Goal: Task Accomplishment & Management: Manage account settings

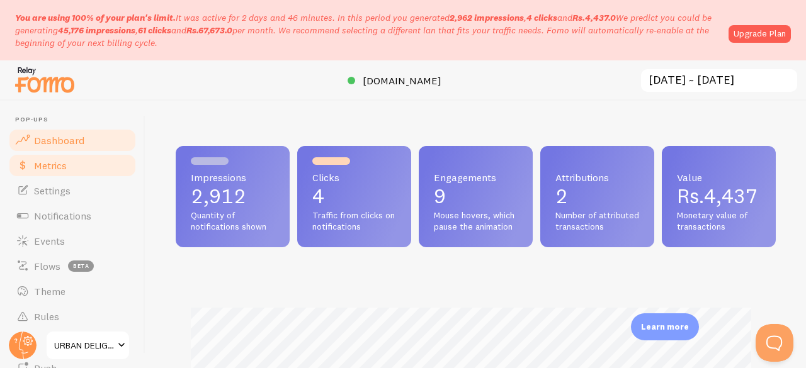
click at [77, 172] on link "Metrics" at bounding box center [73, 165] width 130 height 25
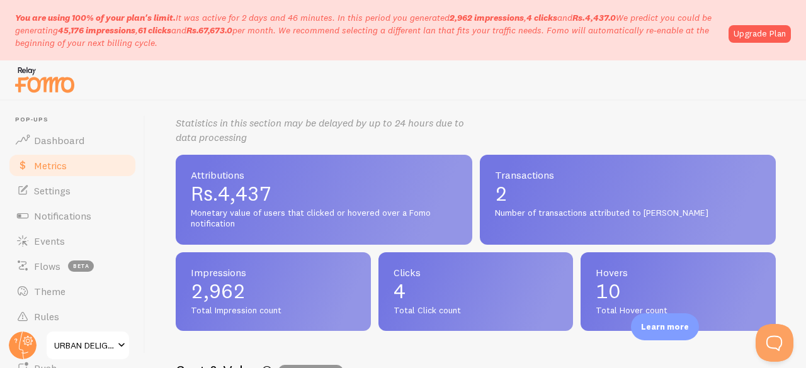
scroll to position [251, 0]
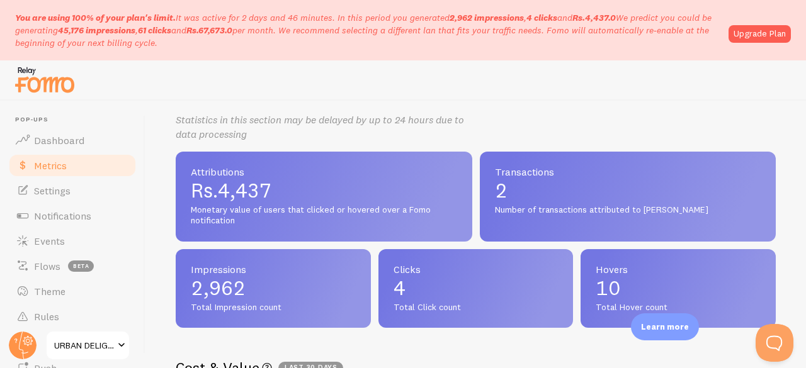
click at [502, 194] on span "2" at bounding box center [628, 191] width 266 height 20
click at [496, 190] on span "2" at bounding box center [628, 191] width 266 height 20
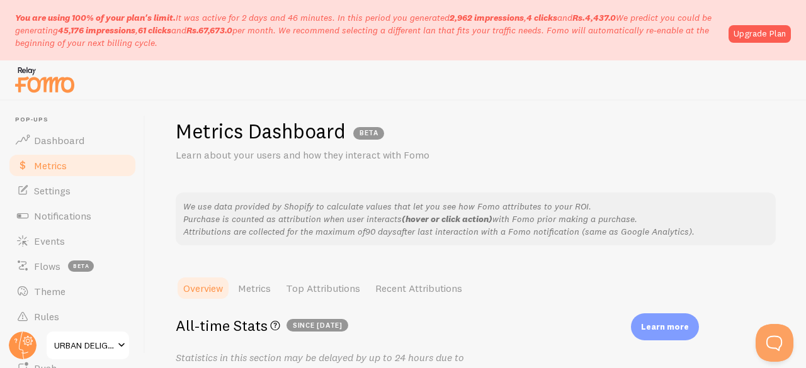
scroll to position [0, 0]
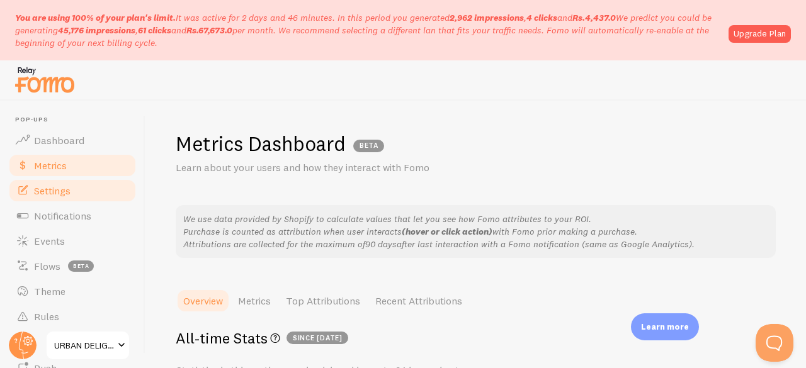
click at [79, 185] on link "Settings" at bounding box center [73, 190] width 130 height 25
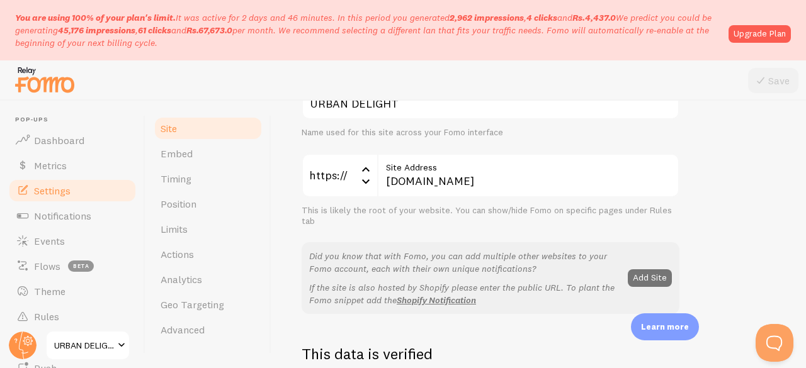
scroll to position [135, 0]
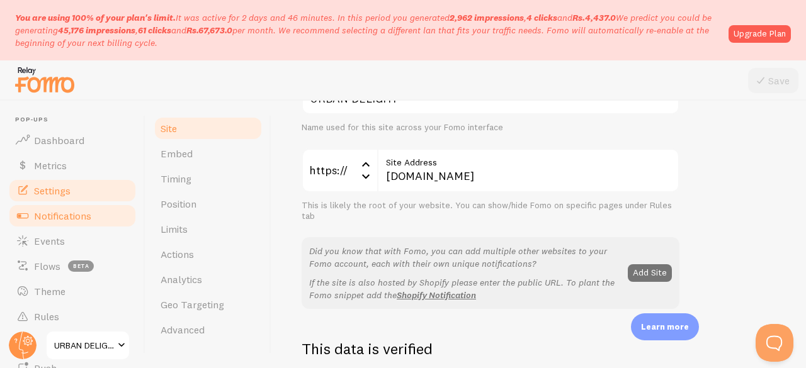
click at [64, 213] on span "Notifications" at bounding box center [62, 216] width 57 height 13
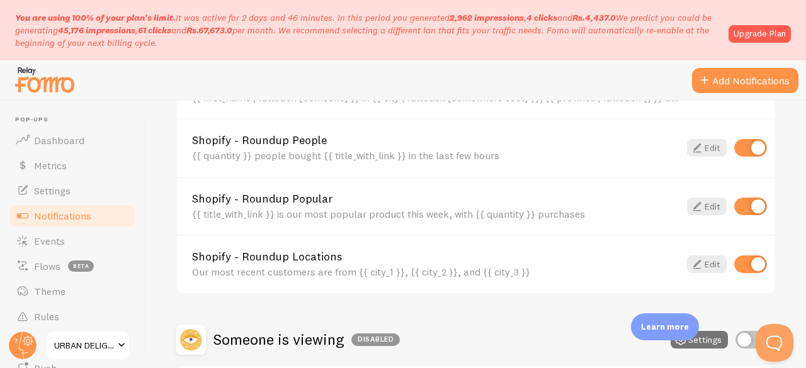
scroll to position [966, 0]
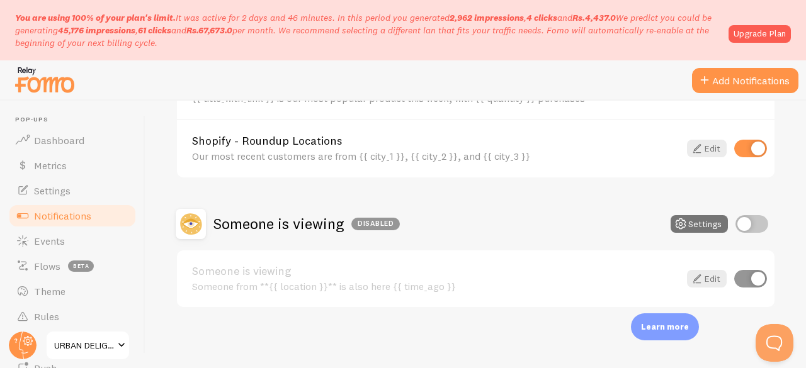
click at [747, 278] on input "checkbox" at bounding box center [750, 279] width 33 height 18
click at [734, 276] on input "checkbox" at bounding box center [750, 279] width 33 height 18
checkbox input "true"
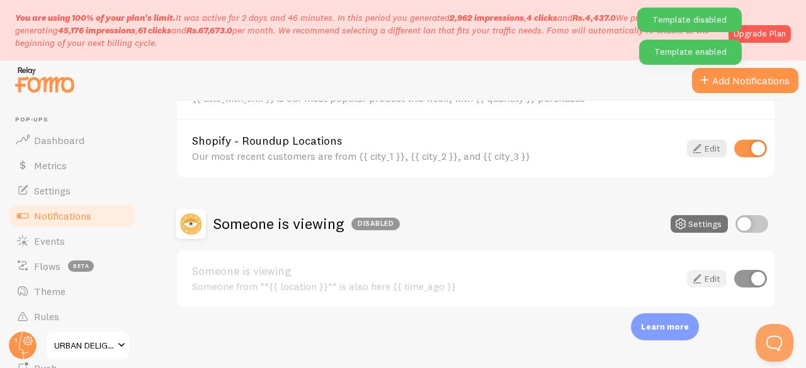
click at [694, 275] on icon at bounding box center [696, 278] width 15 height 15
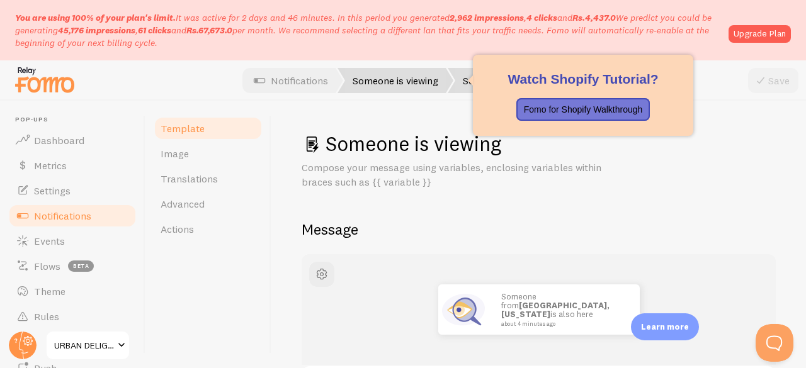
click at [397, 85] on link "Someone is viewing" at bounding box center [395, 80] width 116 height 25
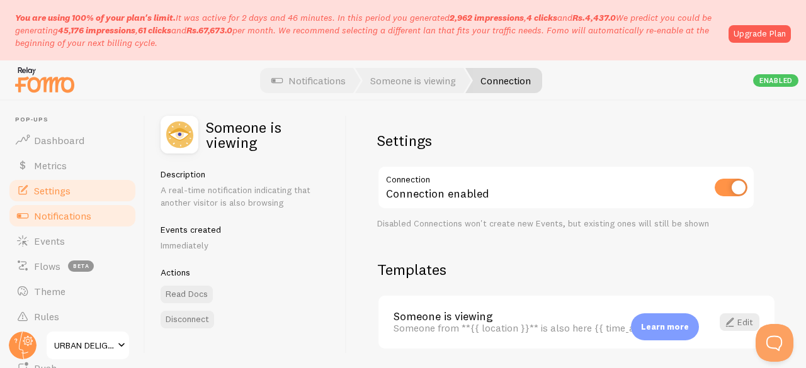
click at [51, 185] on span "Settings" at bounding box center [52, 190] width 37 height 13
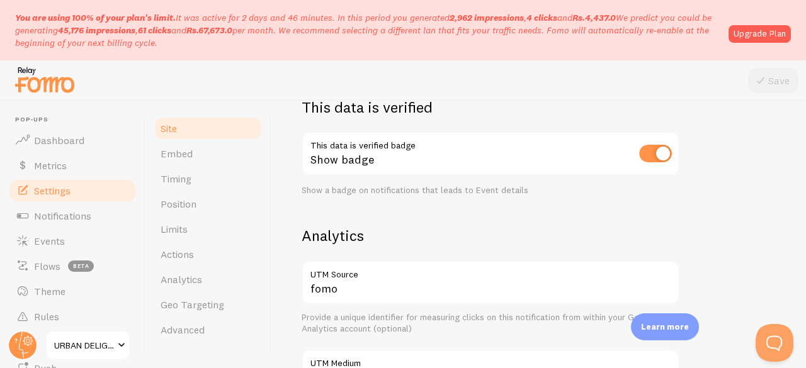
scroll to position [371, 0]
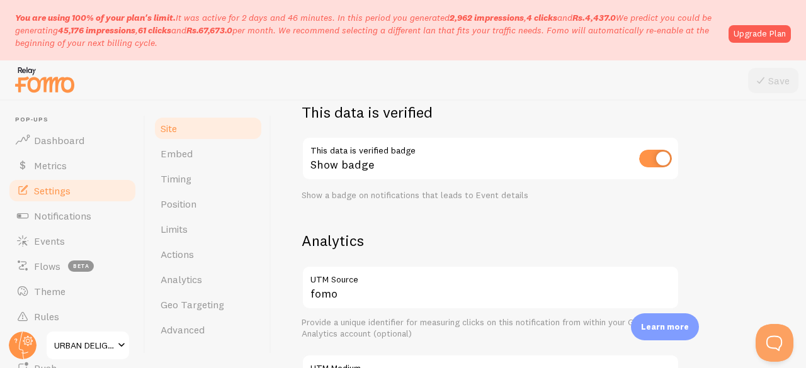
click at [655, 158] on input "checkbox" at bounding box center [655, 159] width 33 height 18
checkbox input "false"
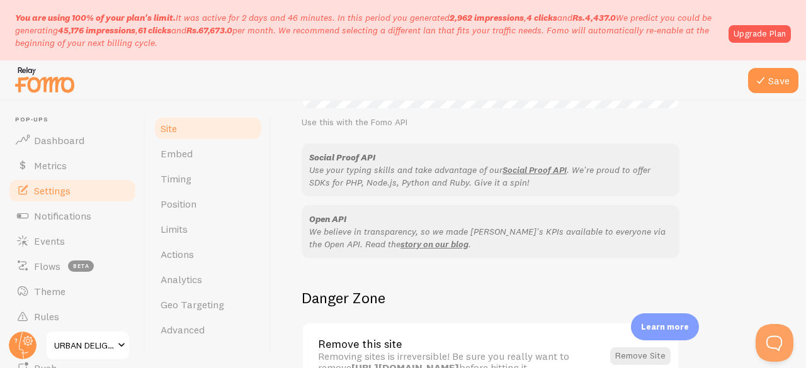
scroll to position [880, 0]
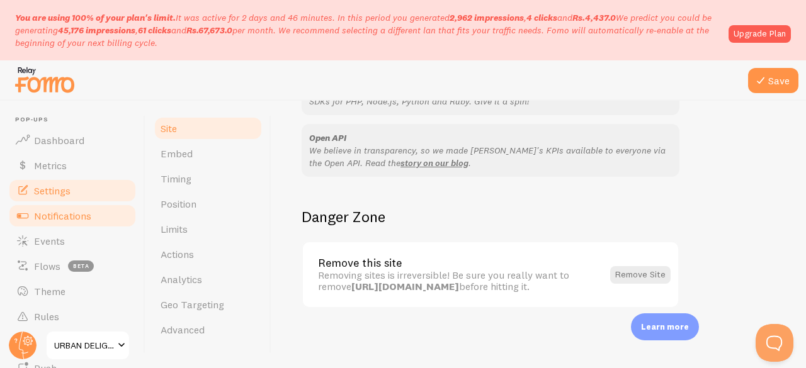
click at [103, 211] on link "Notifications" at bounding box center [73, 215] width 130 height 25
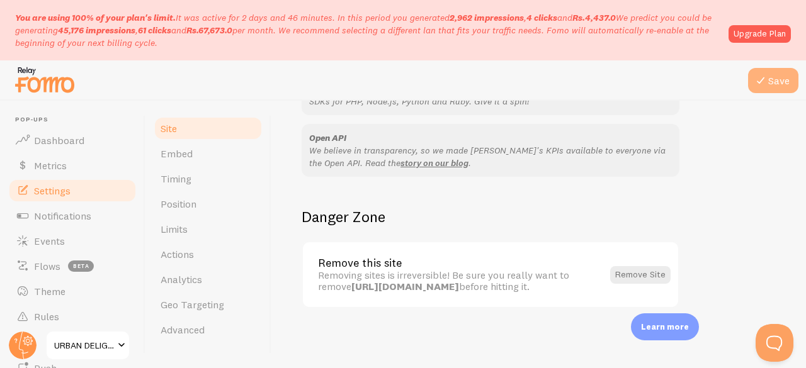
click at [787, 76] on button "Save" at bounding box center [773, 80] width 50 height 25
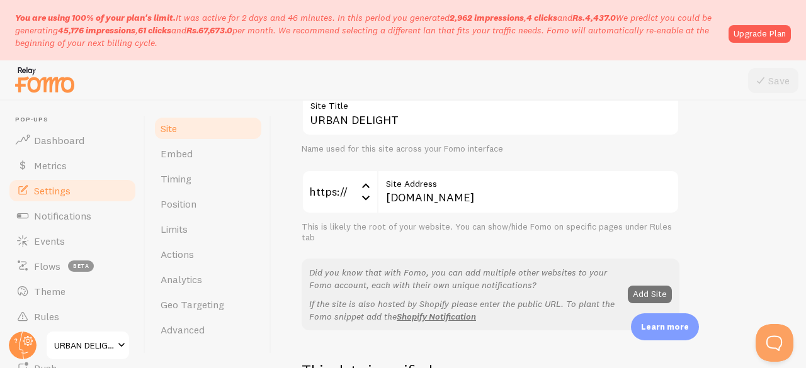
scroll to position [0, 0]
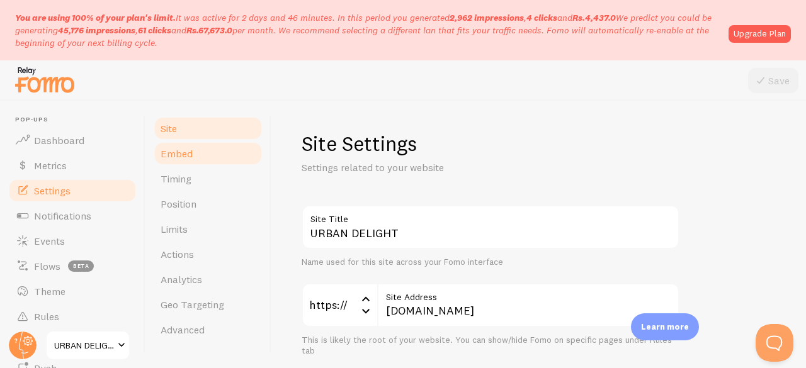
click at [181, 159] on span "Embed" at bounding box center [176, 153] width 32 height 13
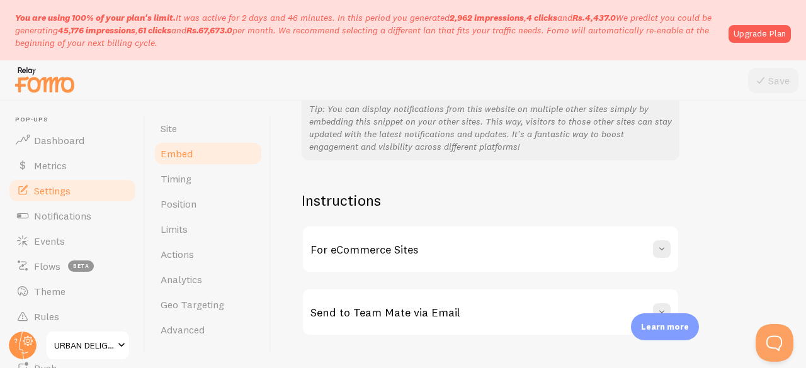
scroll to position [368, 0]
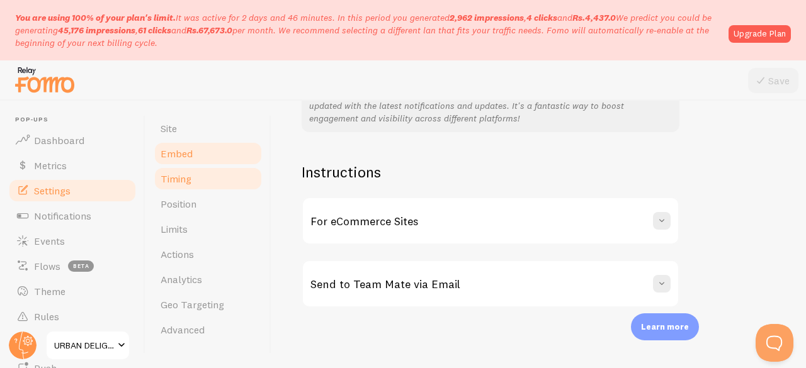
click at [206, 181] on link "Timing" at bounding box center [208, 178] width 110 height 25
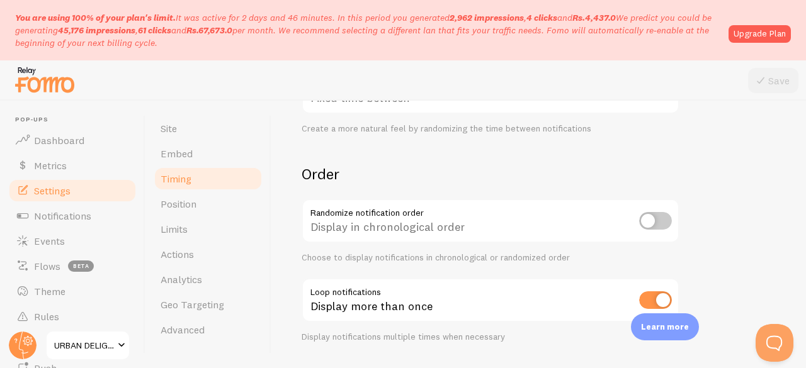
scroll to position [437, 0]
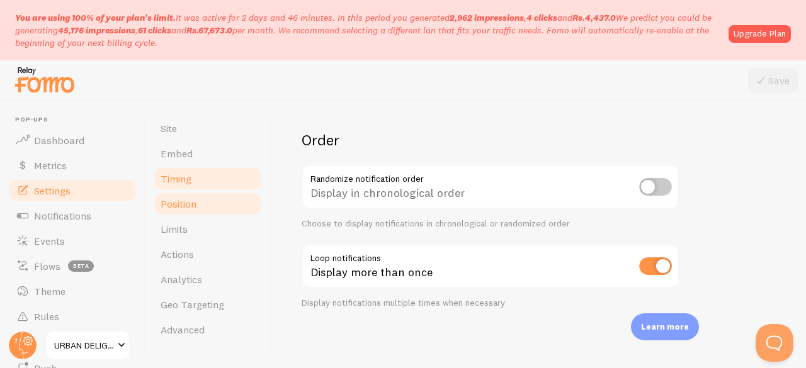
click at [209, 212] on link "Position" at bounding box center [208, 203] width 110 height 25
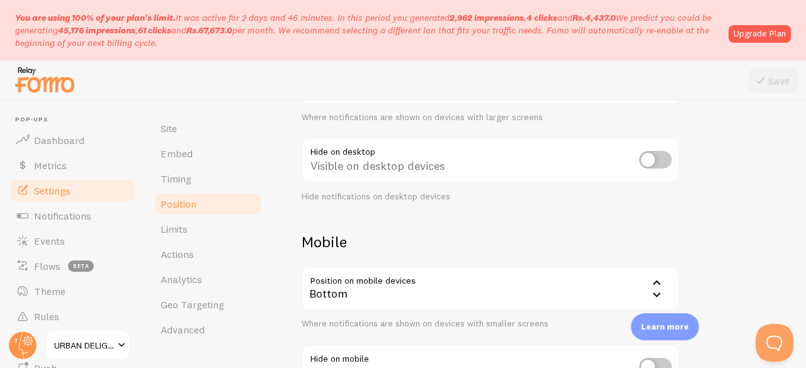
scroll to position [180, 0]
click at [652, 159] on input "checkbox" at bounding box center [655, 159] width 33 height 18
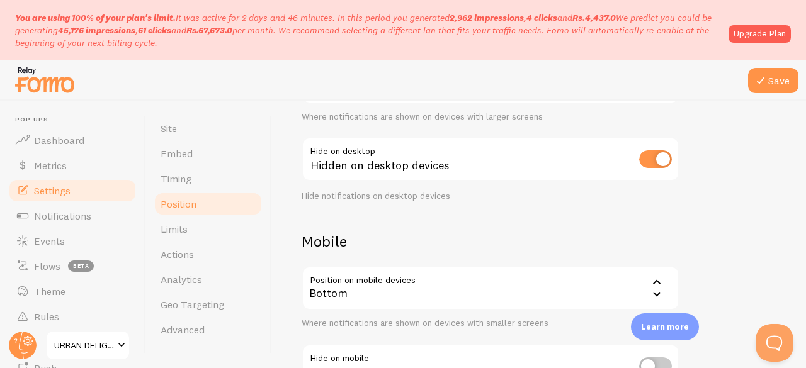
click at [655, 160] on input "checkbox" at bounding box center [655, 159] width 33 height 18
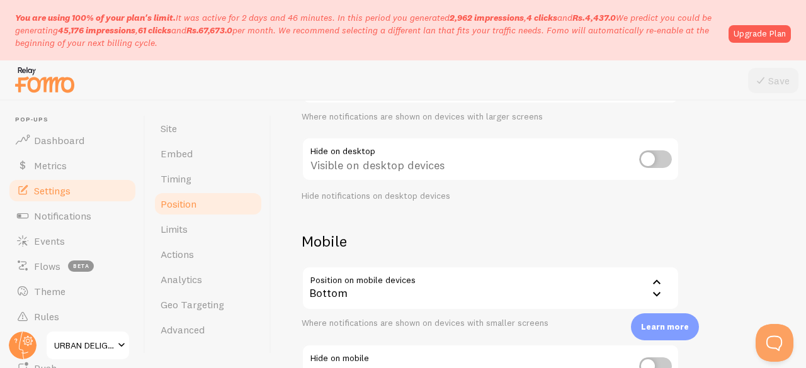
click at [647, 161] on input "checkbox" at bounding box center [655, 159] width 33 height 18
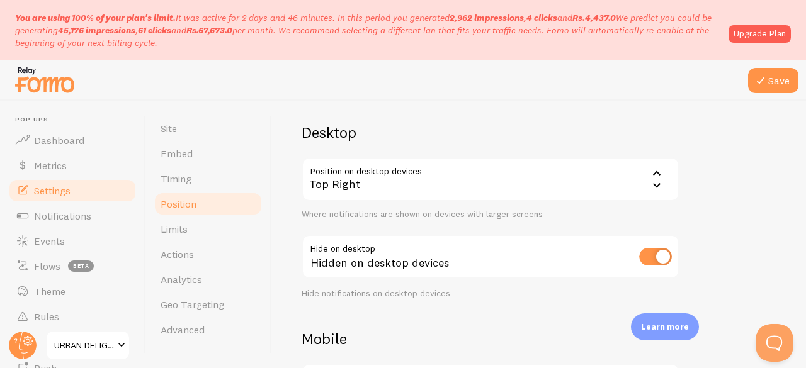
scroll to position [82, 0]
click at [656, 260] on input "checkbox" at bounding box center [655, 258] width 33 height 18
checkbox input "false"
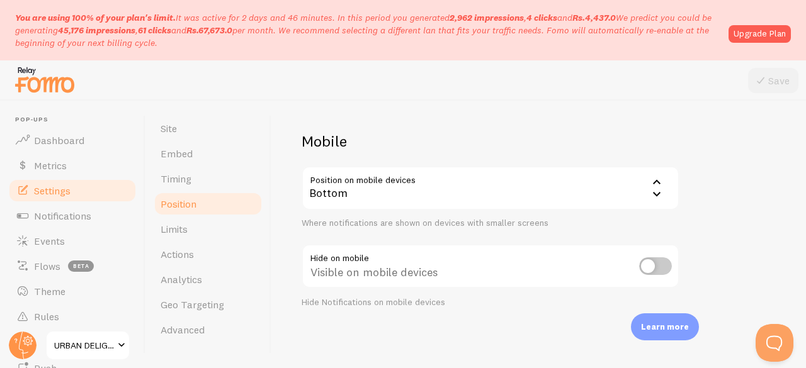
scroll to position [279, 0]
click at [175, 236] on link "Limits" at bounding box center [208, 229] width 110 height 25
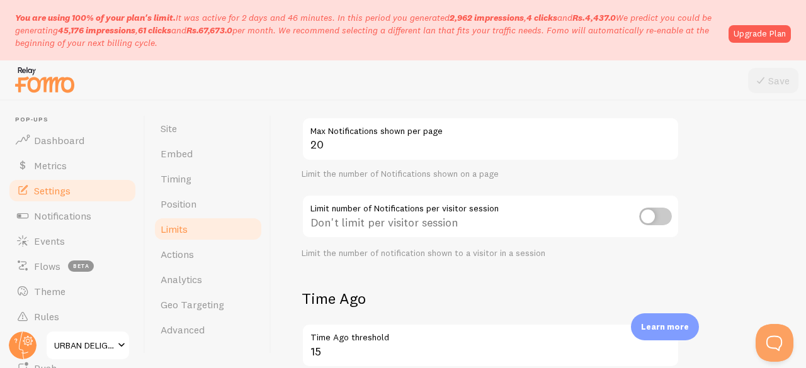
scroll to position [124, 0]
click at [655, 217] on input "checkbox" at bounding box center [655, 215] width 33 height 18
checkbox input "true"
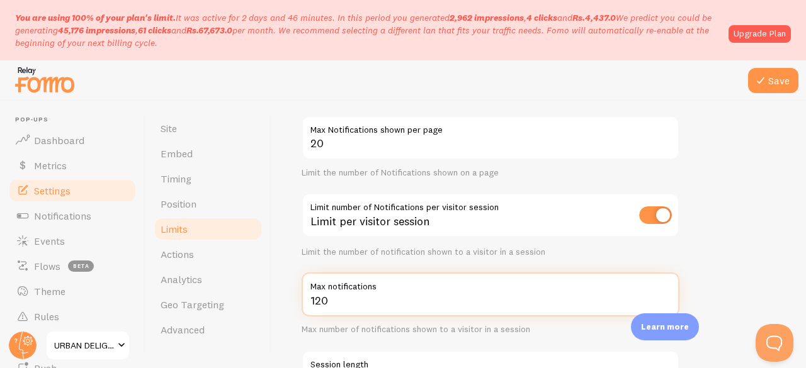
click at [330, 300] on input "120" at bounding box center [490, 295] width 378 height 44
type input "10"
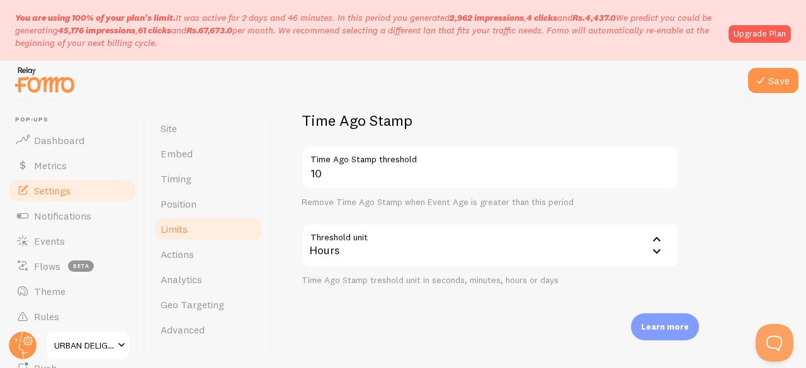
scroll to position [663, 0]
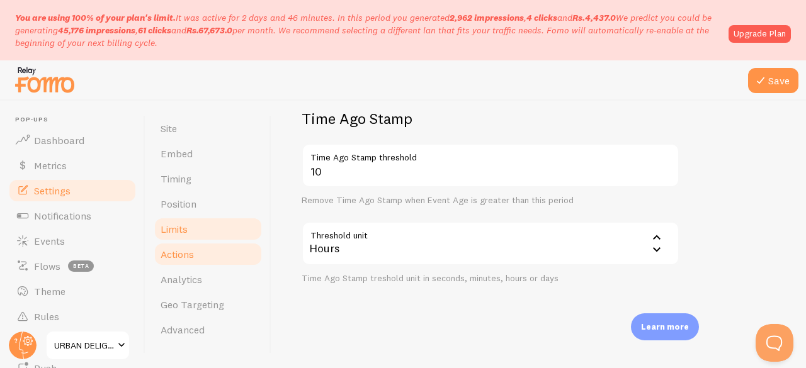
click at [193, 251] on span "Actions" at bounding box center [176, 254] width 33 height 13
click at [777, 74] on button "Save" at bounding box center [773, 80] width 50 height 25
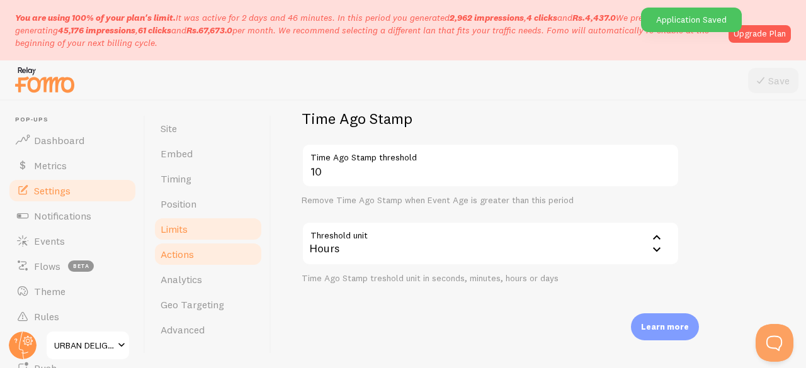
click at [188, 252] on span "Actions" at bounding box center [176, 254] width 33 height 13
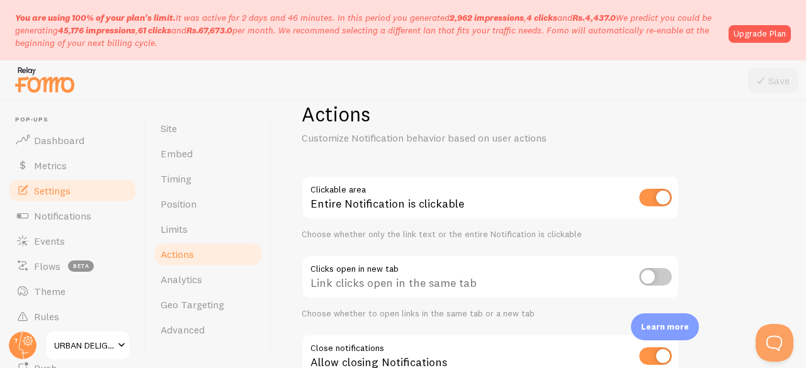
scroll to position [131, 0]
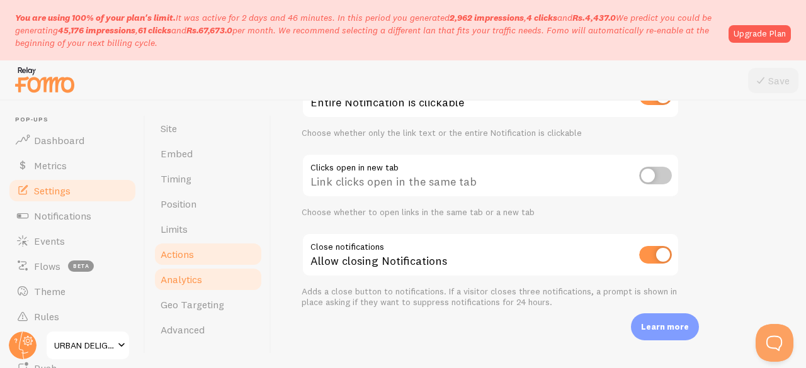
click at [160, 284] on span "Analytics" at bounding box center [181, 279] width 42 height 13
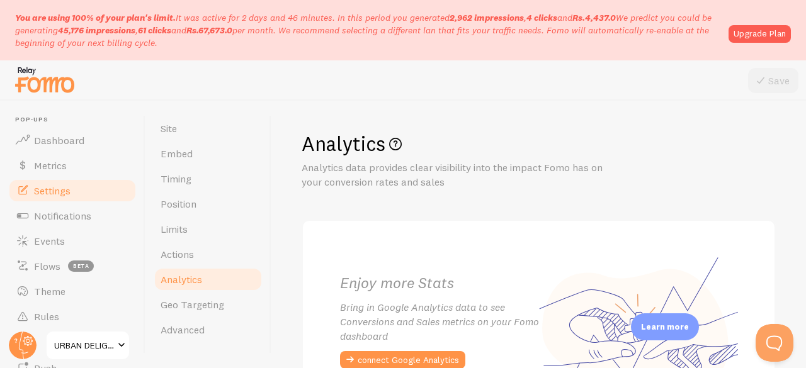
scroll to position [122, 0]
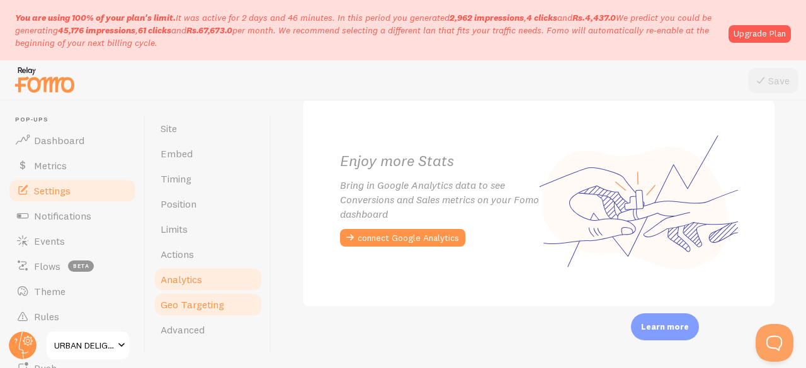
click at [171, 310] on span "Geo Targeting" at bounding box center [192, 304] width 64 height 13
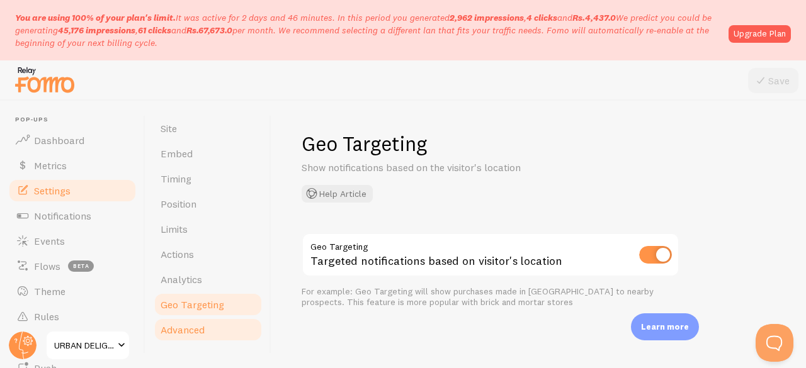
click at [229, 324] on link "Advanced" at bounding box center [208, 329] width 110 height 25
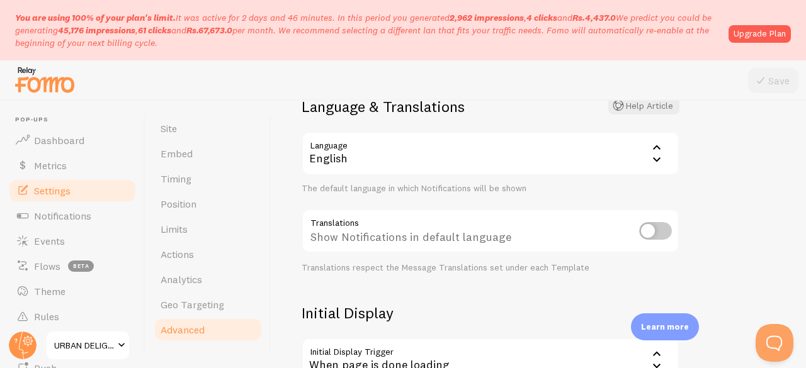
scroll to position [108, 0]
click at [36, 212] on span "Notifications" at bounding box center [62, 216] width 57 height 13
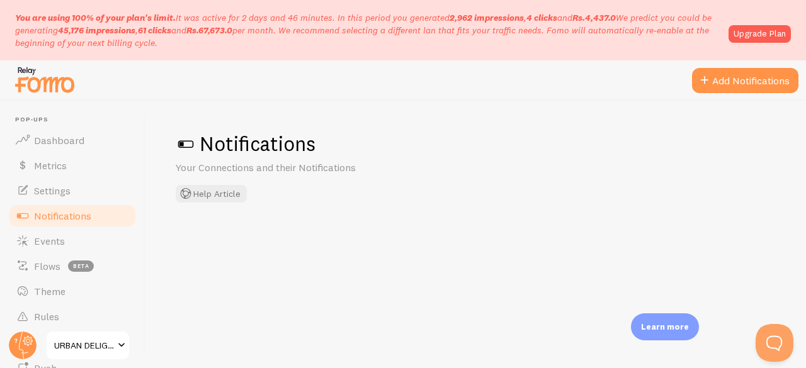
checkbox input "true"
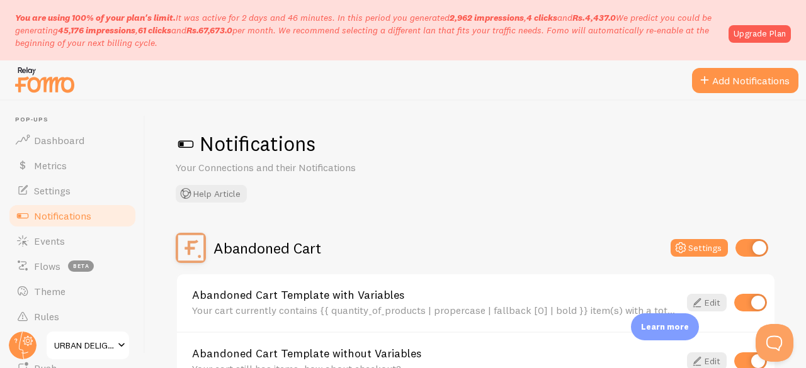
click at [311, 148] on h1 "Notifications" at bounding box center [476, 144] width 600 height 26
drag, startPoint x: 311, startPoint y: 148, endPoint x: 208, endPoint y: 134, distance: 104.1
click at [208, 134] on h1 "Notifications" at bounding box center [476, 144] width 600 height 26
click at [279, 167] on p "Your Connections and their Notifications" at bounding box center [327, 167] width 302 height 14
drag, startPoint x: 362, startPoint y: 169, endPoint x: 269, endPoint y: 151, distance: 94.2
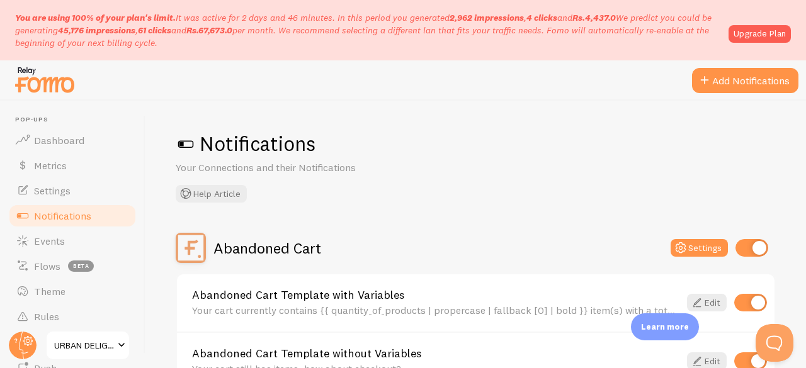
click at [269, 151] on div "Notifications Your Connections and their Notifications Help Article" at bounding box center [476, 167] width 600 height 72
click at [309, 155] on h1 "Notifications" at bounding box center [476, 144] width 600 height 26
drag, startPoint x: 176, startPoint y: 169, endPoint x: 300, endPoint y: 144, distance: 127.1
click at [300, 144] on div "Notifications Your Connections and their Notifications Help Article" at bounding box center [476, 167] width 600 height 72
click at [195, 138] on h1 "Notifications" at bounding box center [476, 144] width 600 height 26
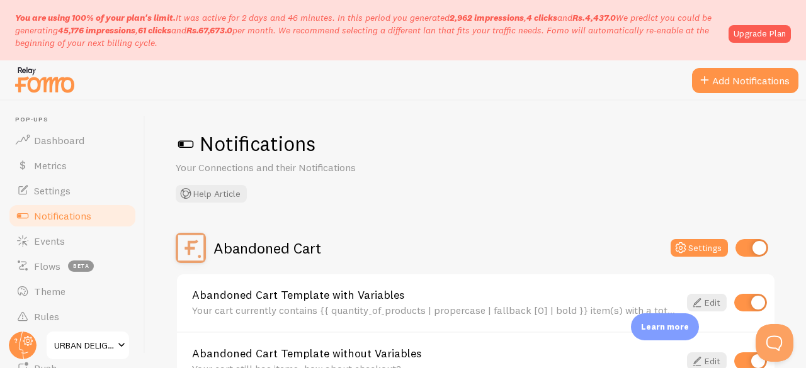
drag, startPoint x: 199, startPoint y: 140, endPoint x: 363, endPoint y: 163, distance: 165.8
click at [363, 163] on div "Notifications Your Connections and their Notifications Help Article" at bounding box center [476, 167] width 600 height 72
click at [405, 192] on div "Notifications Your Connections and their Notifications Help Article" at bounding box center [476, 167] width 600 height 72
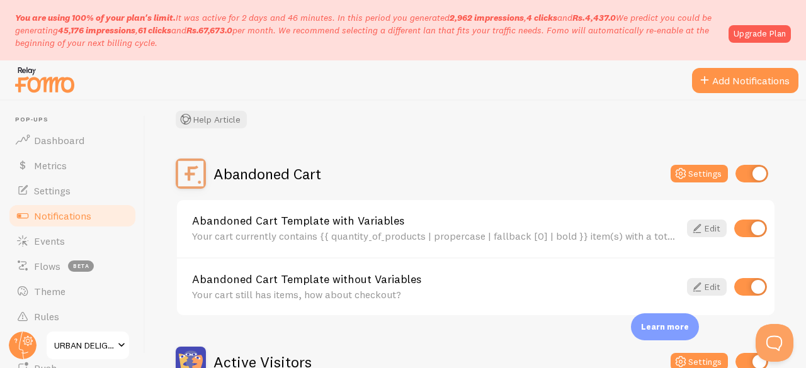
scroll to position [76, 0]
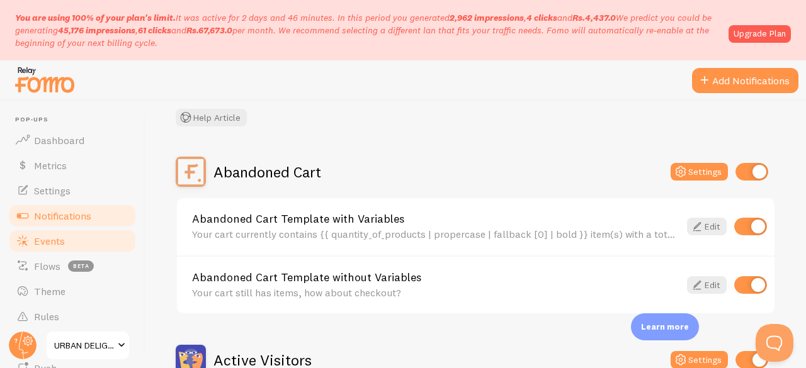
click at [53, 242] on span "Events" at bounding box center [49, 241] width 31 height 13
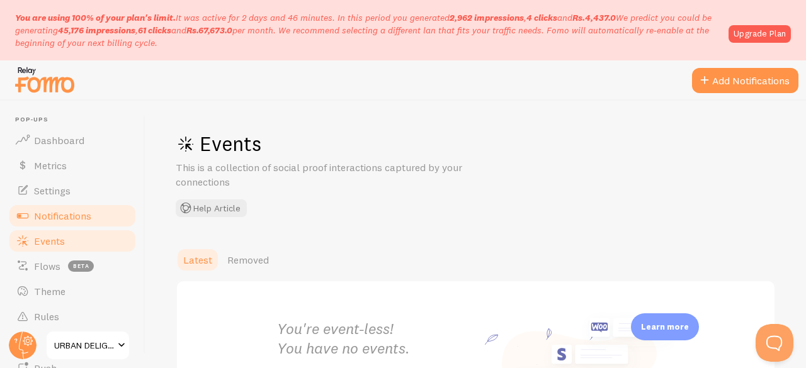
click at [53, 218] on span "Notifications" at bounding box center [62, 216] width 57 height 13
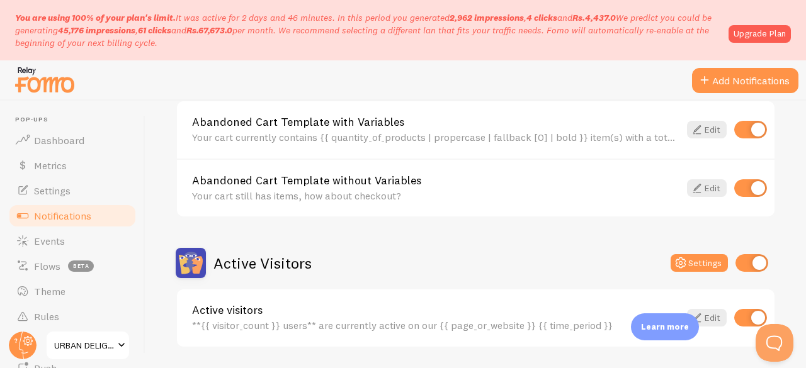
scroll to position [174, 0]
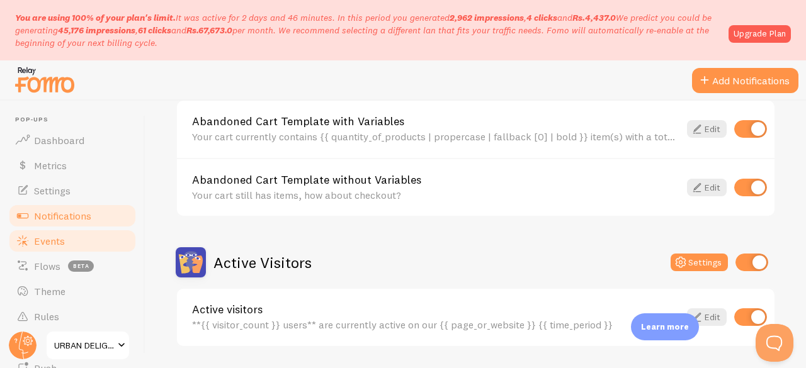
click at [48, 241] on span "Events" at bounding box center [49, 241] width 31 height 13
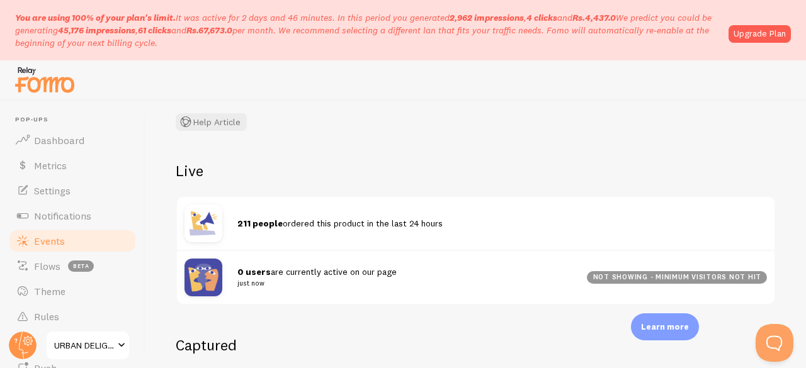
scroll to position [97, 0]
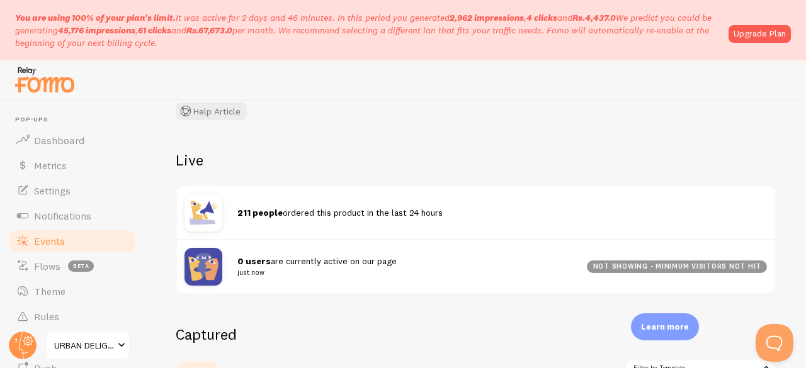
click at [266, 271] on small "just now" at bounding box center [404, 272] width 334 height 11
click at [262, 273] on small "just now" at bounding box center [404, 272] width 334 height 11
drag, startPoint x: 238, startPoint y: 260, endPoint x: 267, endPoint y: 275, distance: 32.7
click at [267, 275] on span "0 users are currently active on our page just now" at bounding box center [404, 267] width 334 height 23
click at [267, 275] on small "just now" at bounding box center [404, 272] width 334 height 11
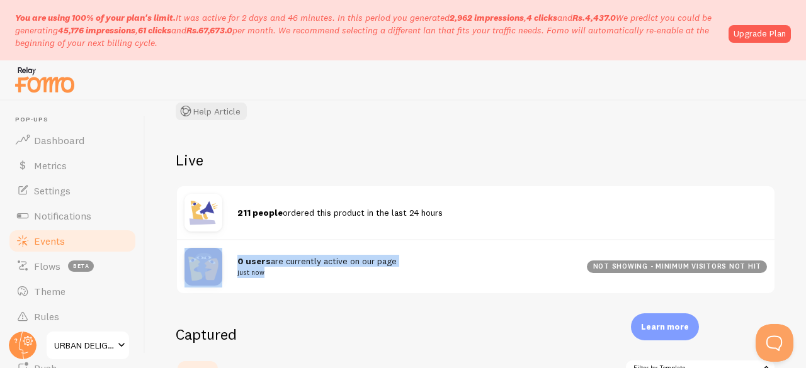
drag, startPoint x: 265, startPoint y: 275, endPoint x: 235, endPoint y: 260, distance: 33.2
click at [235, 260] on div "0 users are currently active on our page just now not showing - minimum visitor…" at bounding box center [475, 266] width 597 height 54
click at [269, 275] on small "just now" at bounding box center [404, 272] width 334 height 11
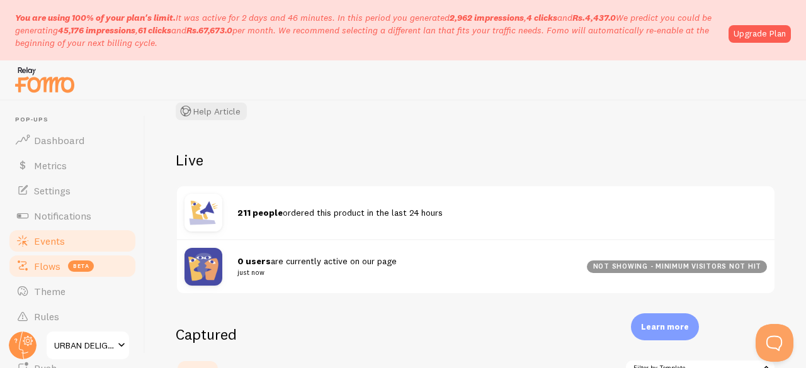
click at [42, 264] on span "Flows" at bounding box center [47, 266] width 26 height 13
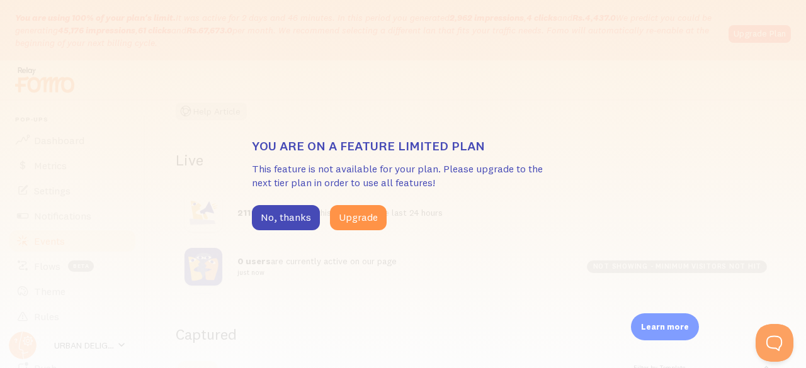
drag, startPoint x: 315, startPoint y: 221, endPoint x: 143, endPoint y: 263, distance: 176.9
click at [143, 263] on div "You are on a feature limited plan This feature is not available for your plan. …" at bounding box center [403, 184] width 806 height 368
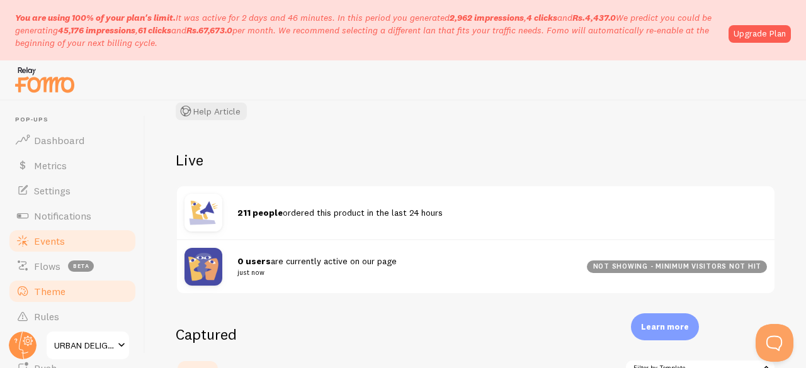
click at [60, 281] on link "Theme" at bounding box center [73, 291] width 130 height 25
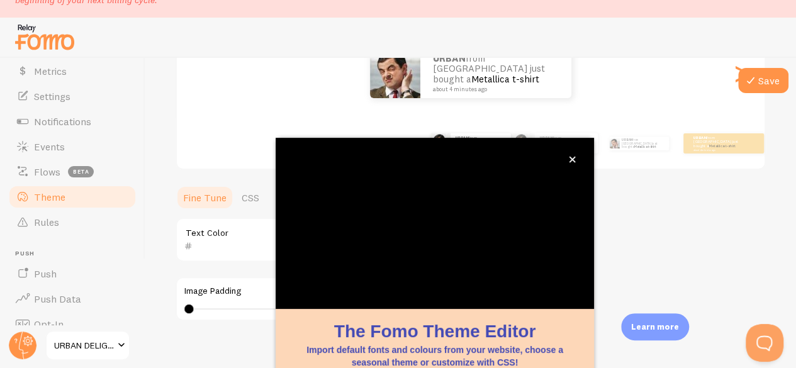
scroll to position [184, 0]
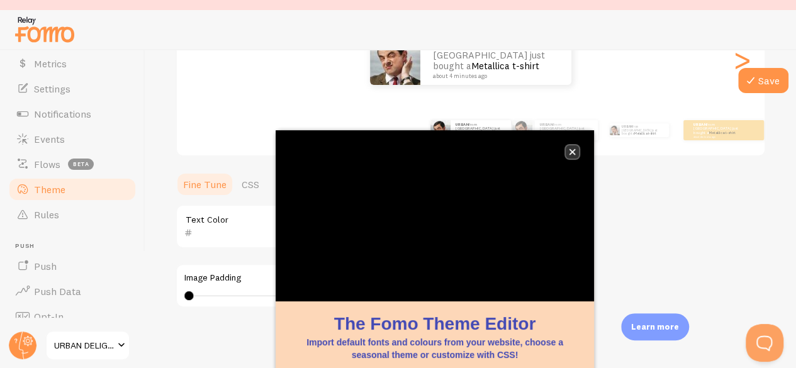
click at [573, 153] on icon "close," at bounding box center [573, 152] width 6 height 6
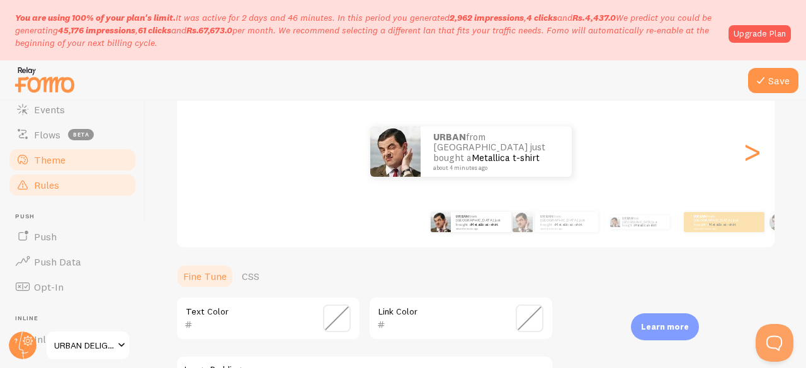
scroll to position [164, 0]
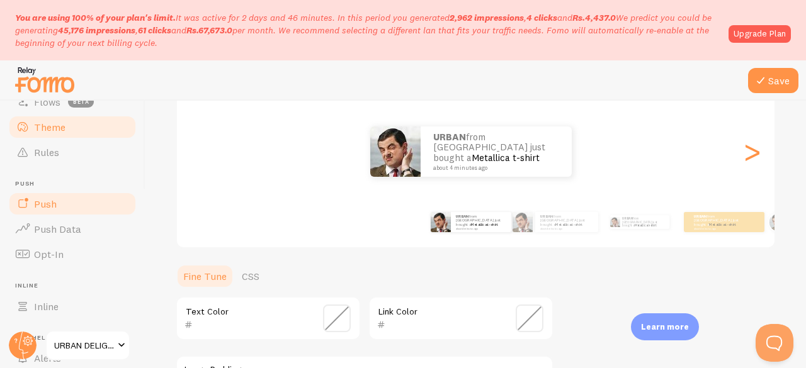
click at [37, 207] on span "Push" at bounding box center [45, 204] width 23 height 13
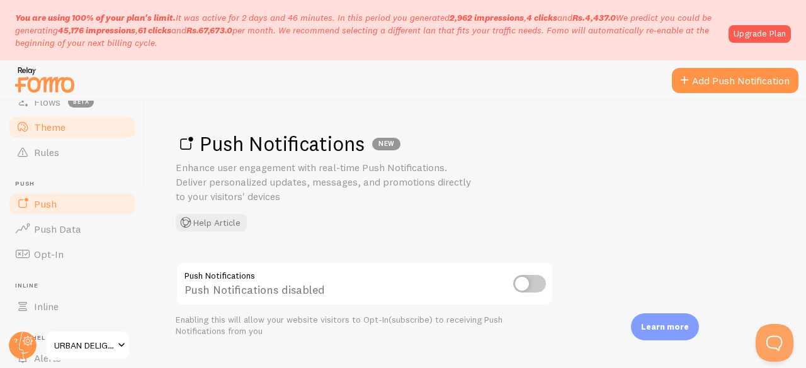
click at [62, 124] on span "Theme" at bounding box center [49, 127] width 31 height 13
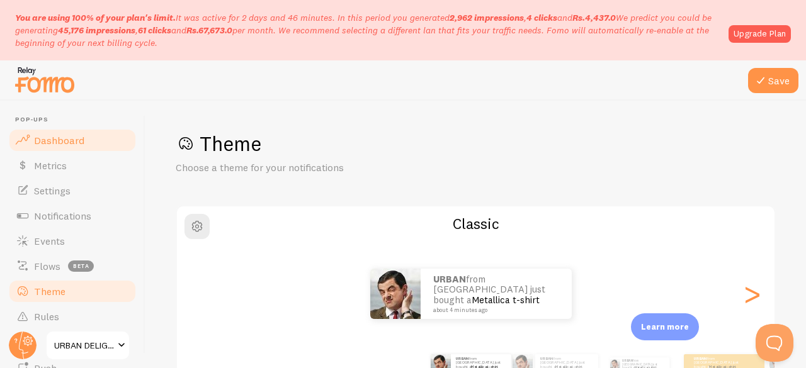
click at [48, 130] on link "Dashboard" at bounding box center [73, 140] width 130 height 25
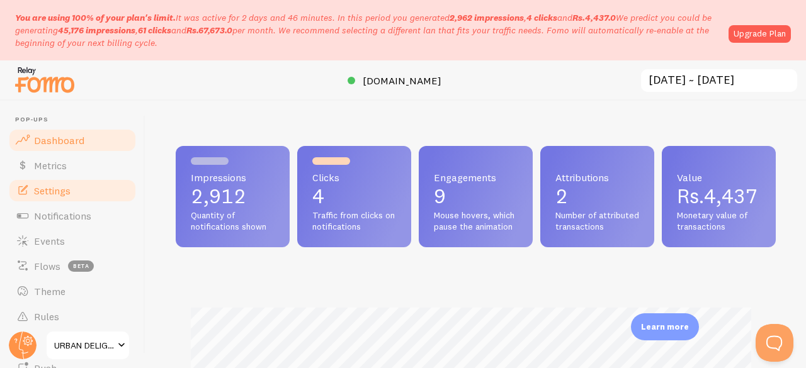
scroll to position [331, 590]
drag, startPoint x: 560, startPoint y: 225, endPoint x: 482, endPoint y: 187, distance: 86.4
click at [482, 187] on div "Engagements 9 Mouse hovers, which pause the animation" at bounding box center [476, 196] width 114 height 101
click at [482, 247] on div "Impressions 2,912 Quantity of notifications shown Clicks 4 Traffic from clicks …" at bounding box center [476, 196] width 600 height 101
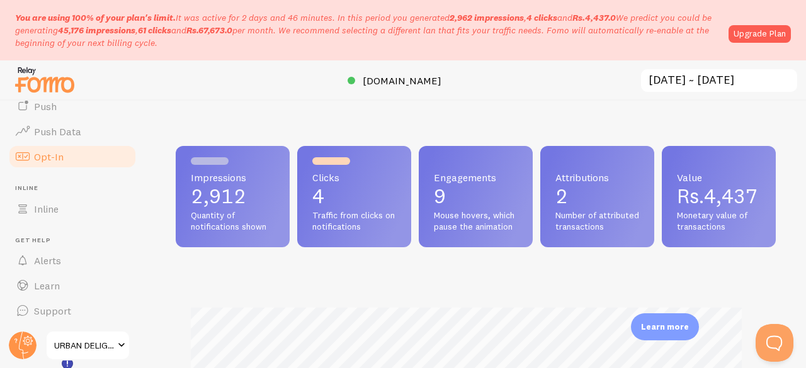
scroll to position [0, 0]
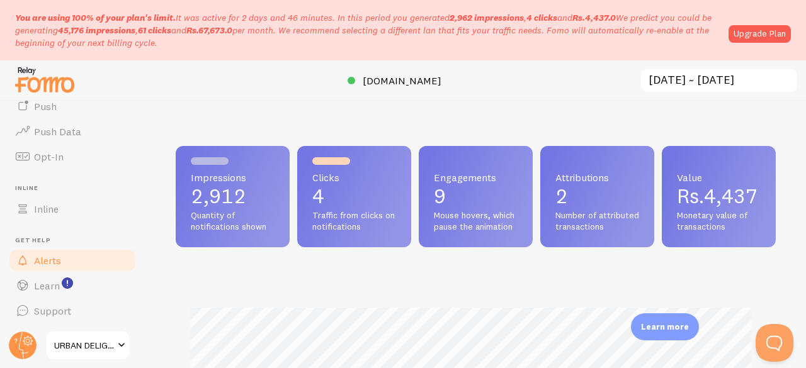
click at [68, 252] on link "Alerts" at bounding box center [73, 260] width 130 height 25
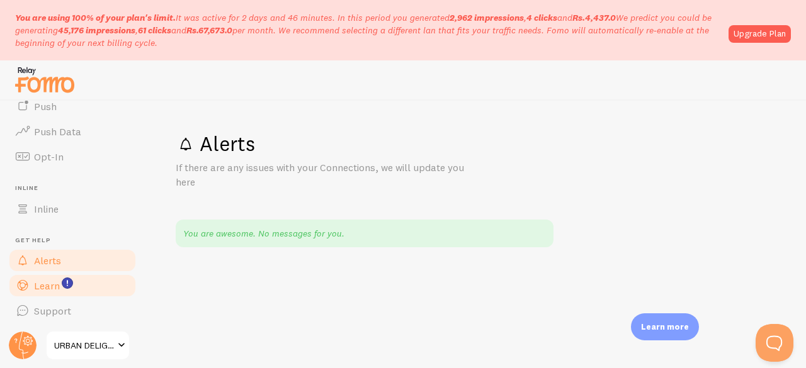
click at [45, 286] on span "Learn" at bounding box center [47, 285] width 26 height 13
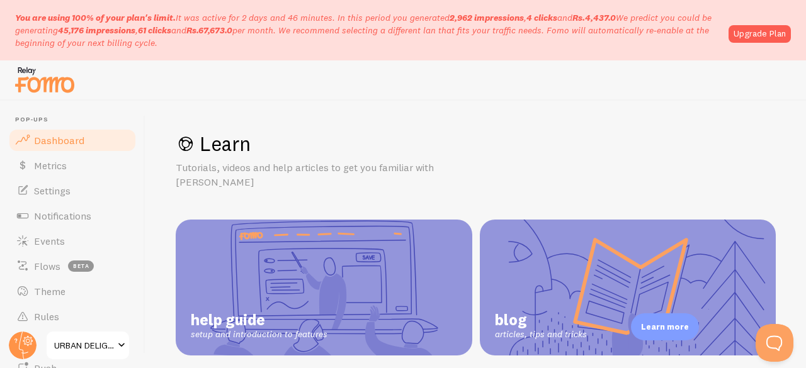
click at [73, 144] on span "Dashboard" at bounding box center [59, 140] width 50 height 13
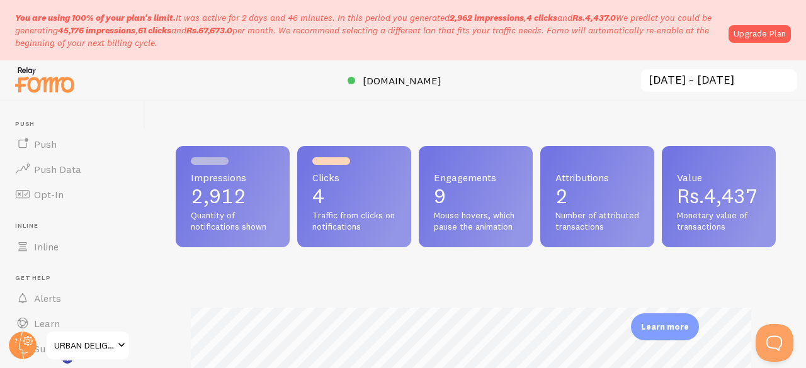
scroll to position [629074, 628815]
click at [89, 343] on span "URBAN DELIGHT" at bounding box center [84, 345] width 60 height 15
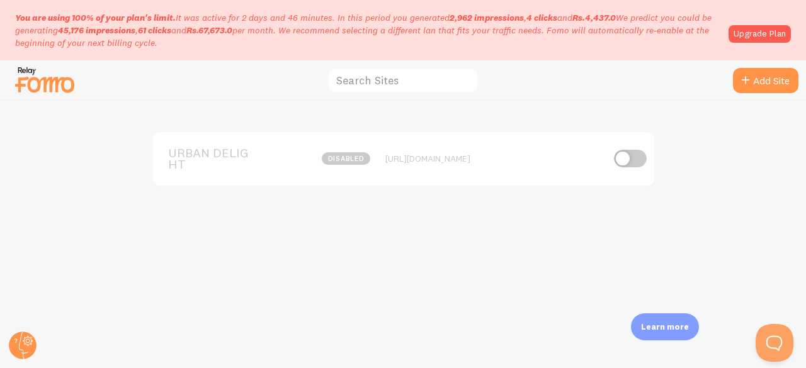
click at [627, 159] on input "checkbox" at bounding box center [630, 159] width 33 height 18
checkbox input "true"
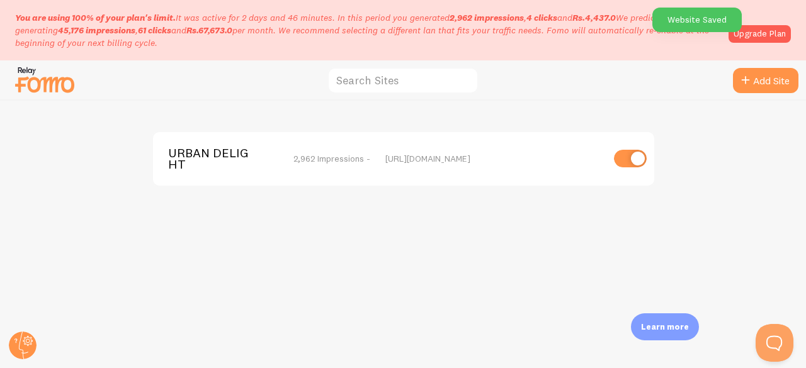
click at [43, 86] on img at bounding box center [44, 80] width 63 height 32
click at [43, 77] on img at bounding box center [44, 80] width 63 height 32
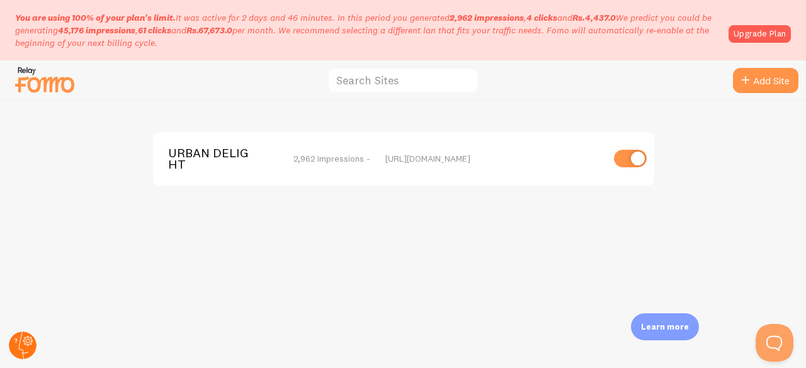
click at [14, 355] on circle at bounding box center [23, 346] width 28 height 28
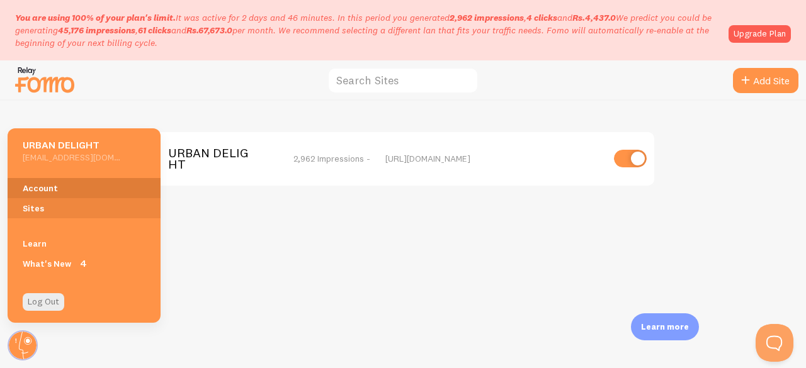
click at [35, 189] on link "Account" at bounding box center [84, 188] width 153 height 20
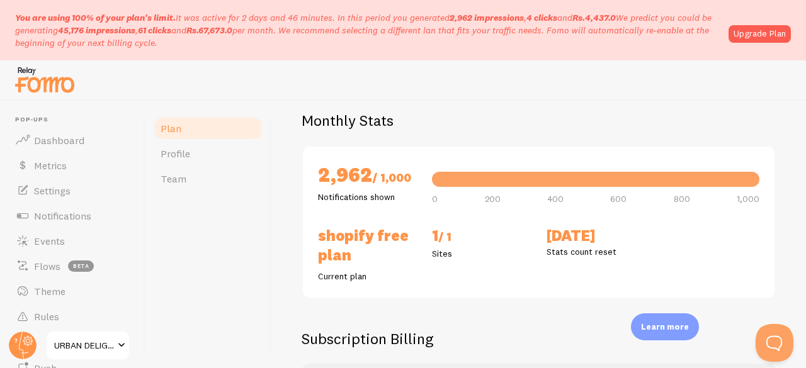
scroll to position [39, 0]
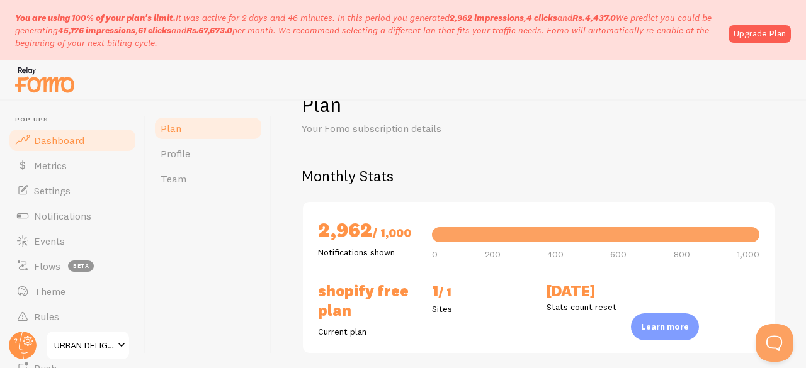
click at [57, 150] on link "Dashboard" at bounding box center [73, 140] width 130 height 25
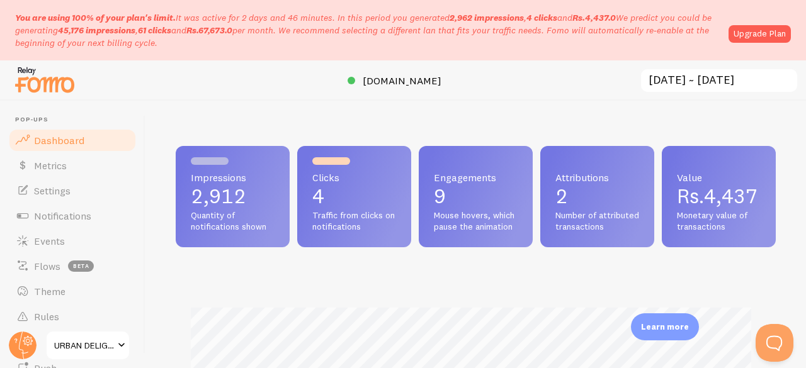
scroll to position [331, 590]
drag, startPoint x: 223, startPoint y: 231, endPoint x: 188, endPoint y: 212, distance: 40.0
click at [188, 212] on div "Impressions 2,912 Quantity of notifications shown" at bounding box center [233, 196] width 114 height 101
drag, startPoint x: 397, startPoint y: 230, endPoint x: 325, endPoint y: 211, distance: 74.0
click at [325, 211] on div "Clicks 4 Traffic from clicks on notifications" at bounding box center [354, 196] width 114 height 101
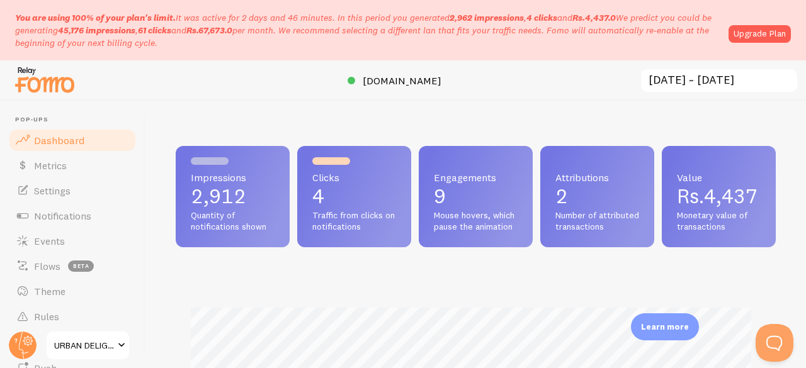
click at [476, 231] on div "Engagements 9 Mouse hovers, which pause the animation" at bounding box center [476, 196] width 114 height 101
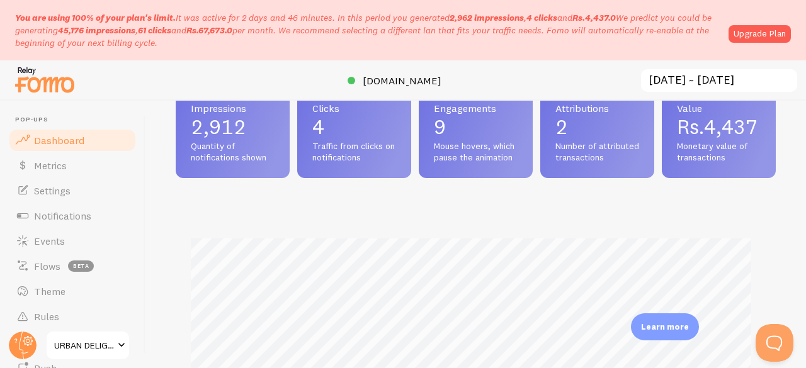
scroll to position [11, 0]
